Goal: Find specific page/section: Find specific page/section

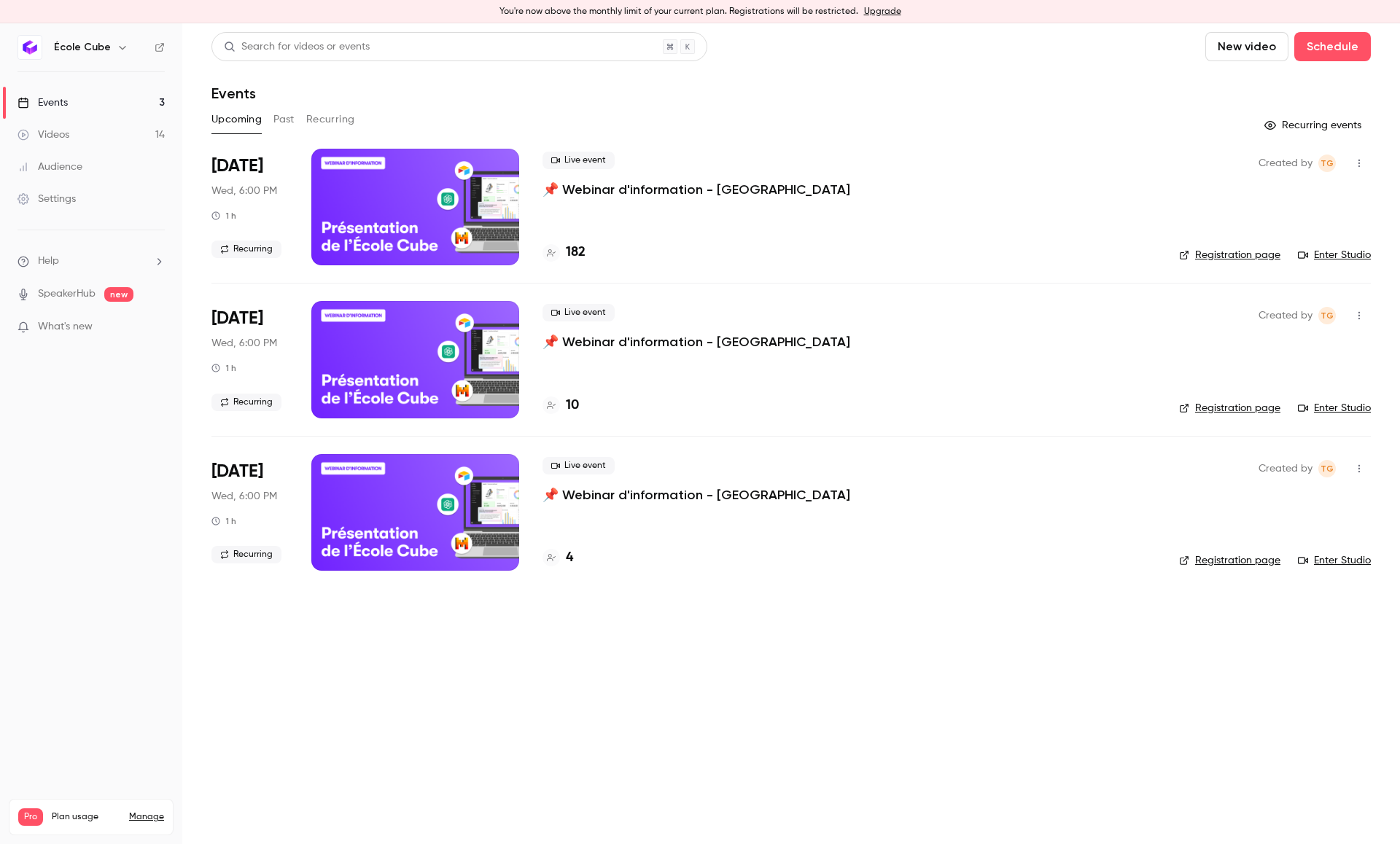
click at [579, 253] on h4 "182" at bounding box center [576, 253] width 20 height 20
